Goal: Complete application form: Complete application form

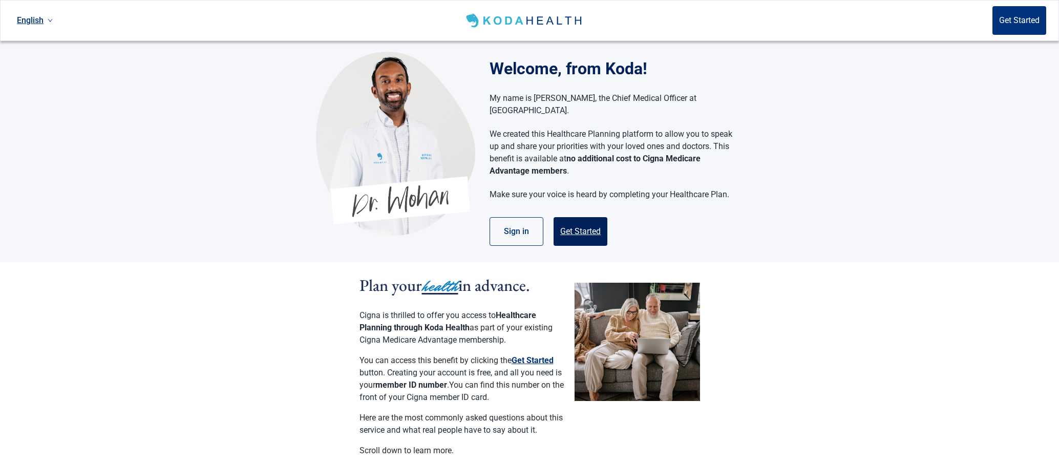
click at [579, 217] on button "Get Started" at bounding box center [581, 231] width 54 height 29
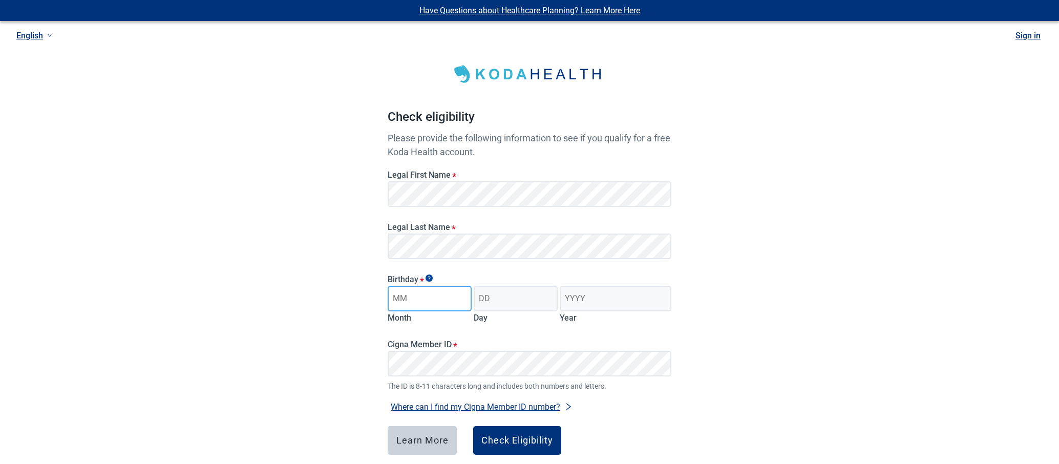
click at [400, 301] on input "Month" at bounding box center [430, 299] width 84 height 26
type input "04"
type input "20"
type input "1959"
